Goal: Navigation & Orientation: Find specific page/section

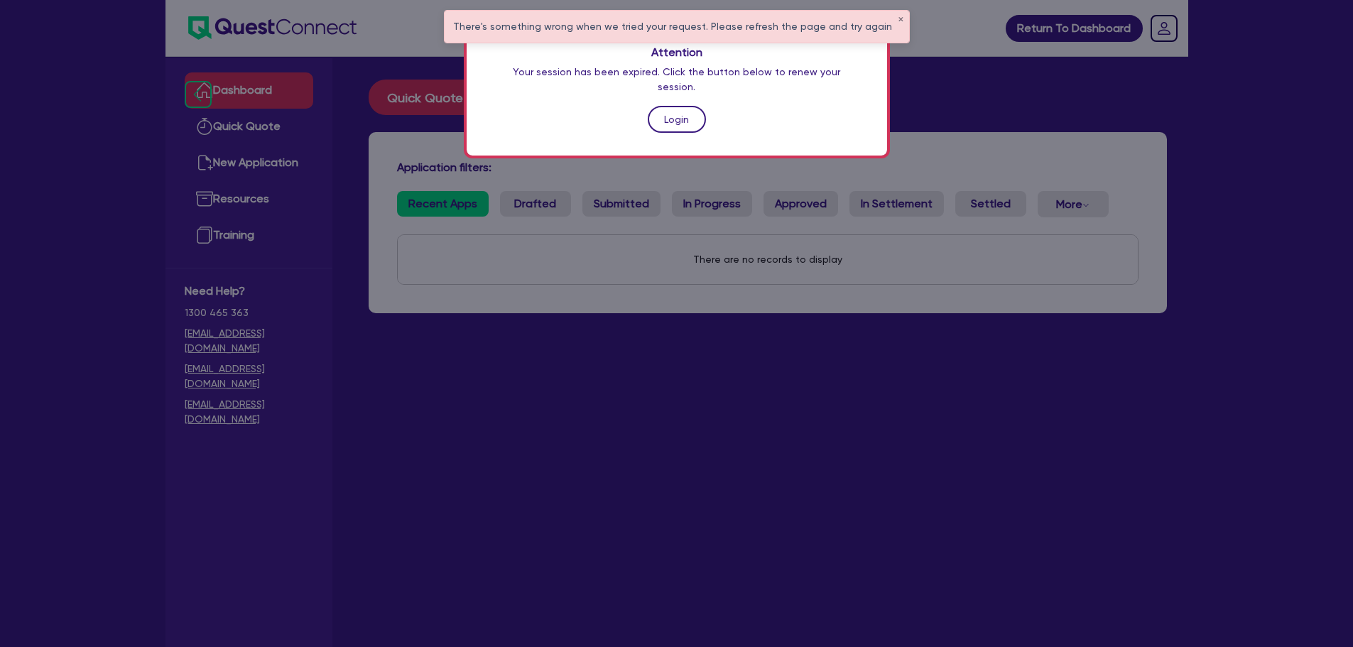
click at [696, 106] on link "Login" at bounding box center [677, 119] width 58 height 27
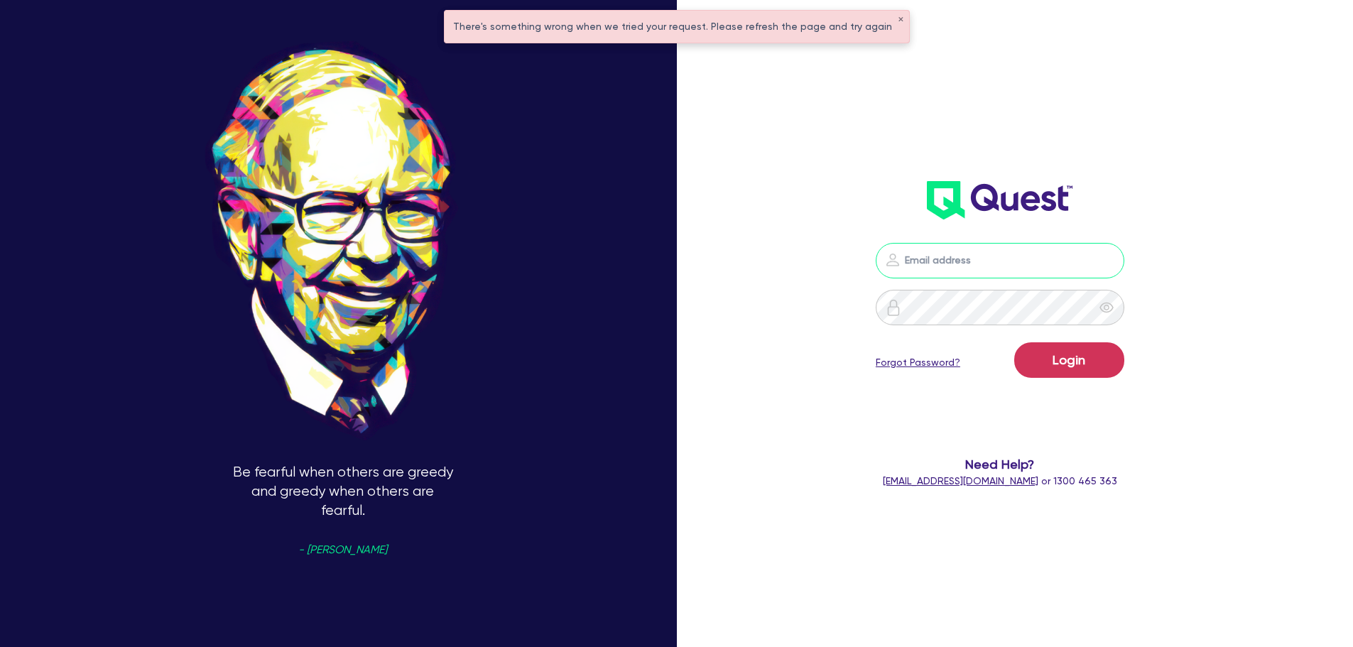
click at [1024, 251] on input "email" at bounding box center [1000, 261] width 249 height 36
type input "rob.matheson@quest.finance"
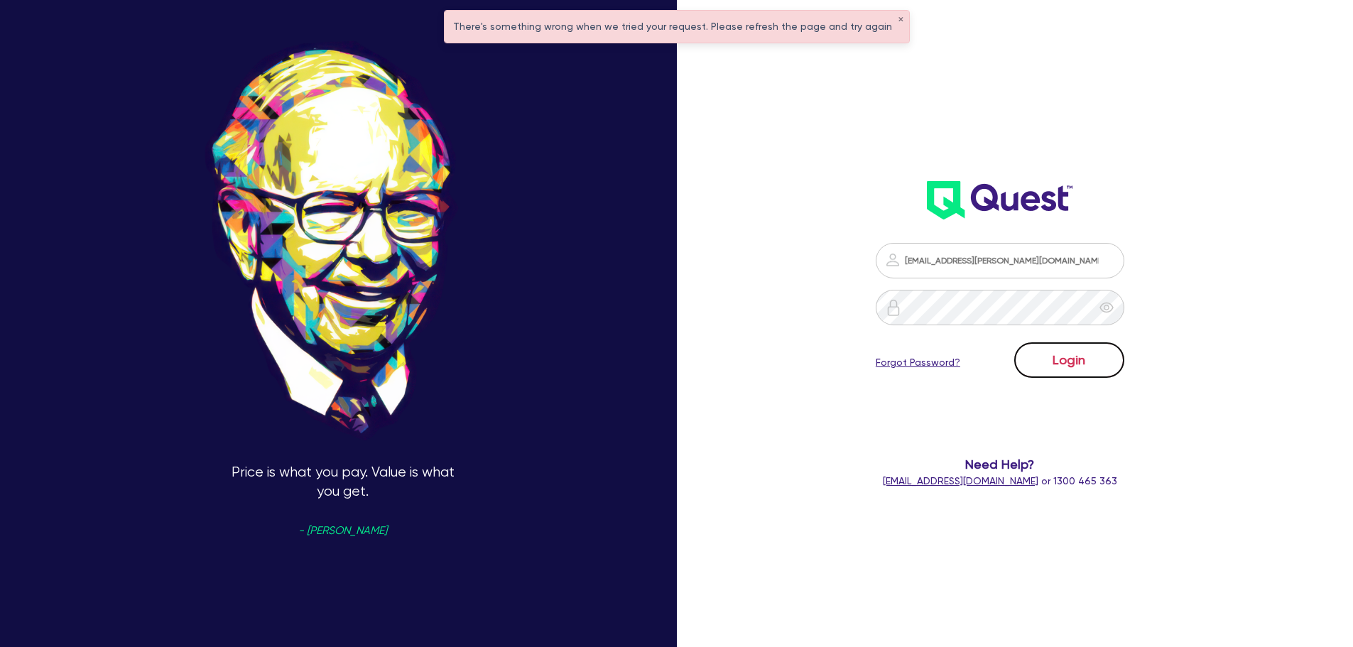
click at [1047, 362] on button "Login" at bounding box center [1069, 360] width 110 height 36
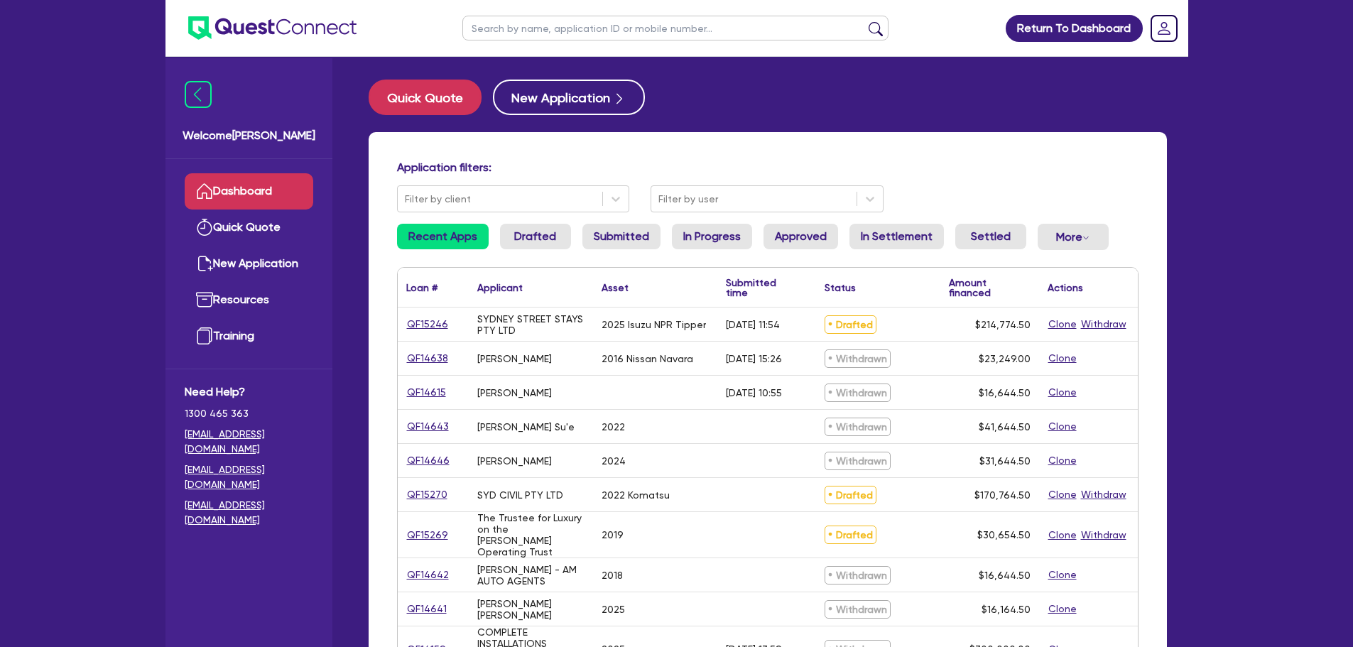
scroll to position [71, 0]
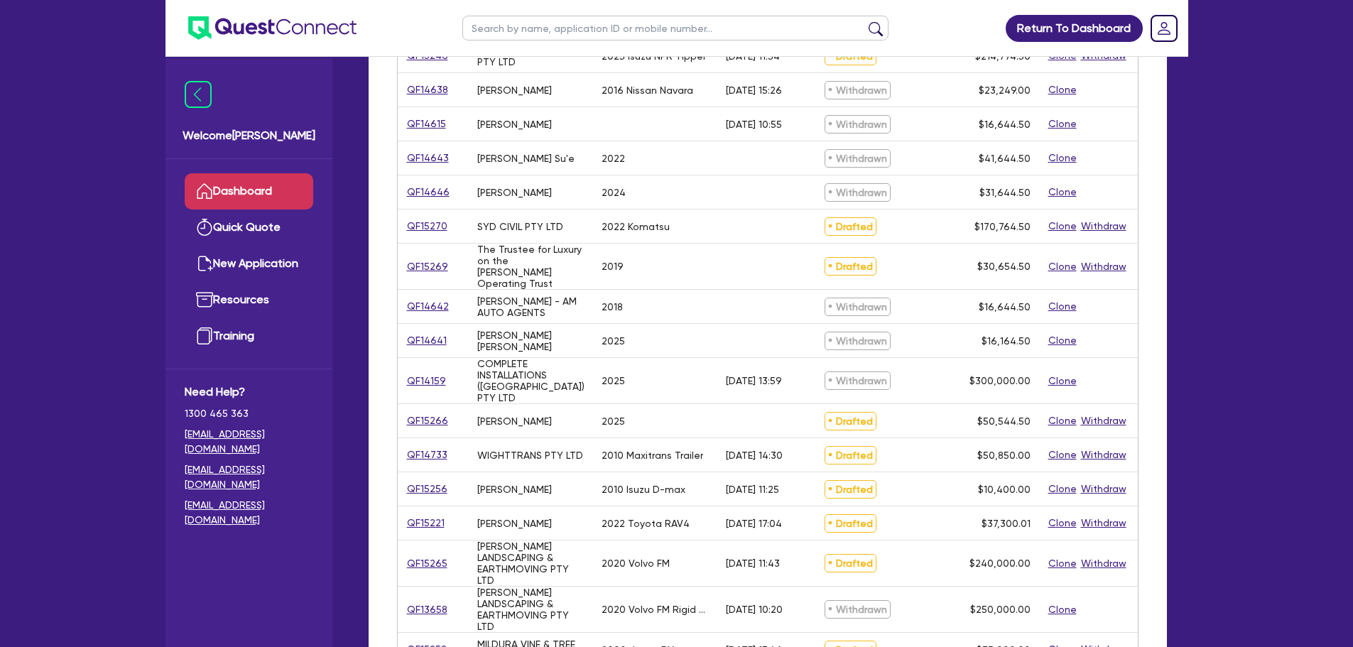
scroll to position [284, 0]
